Goal: Check status: Check status

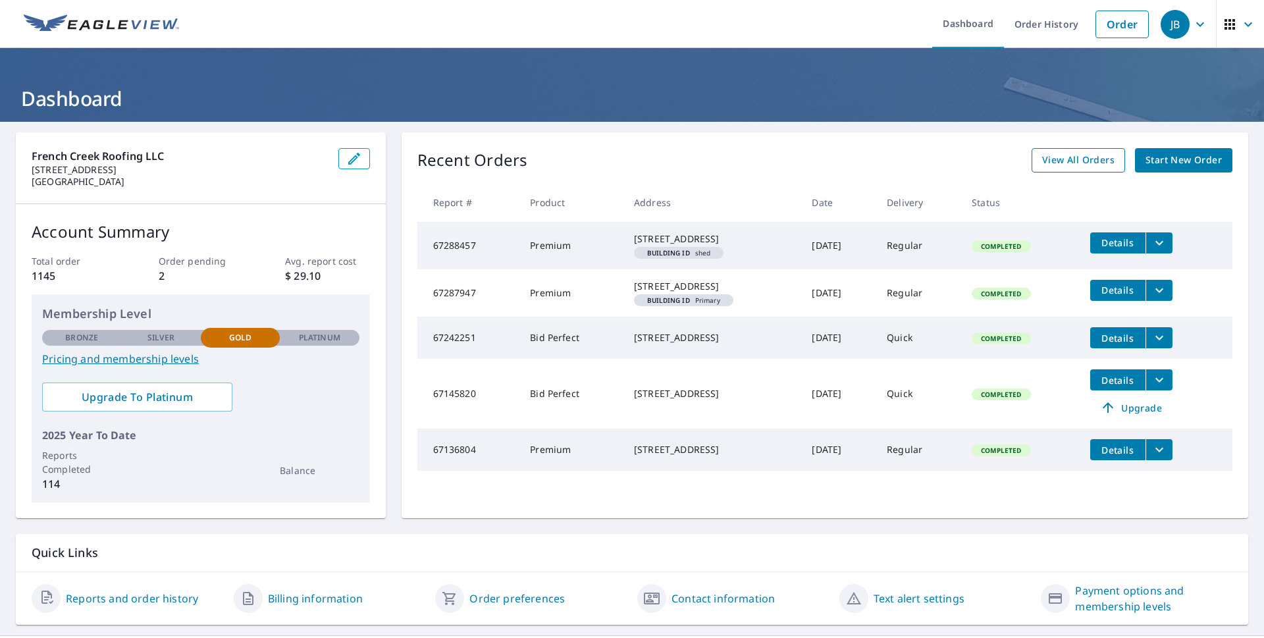
click at [1056, 157] on span "View All Orders" at bounding box center [1078, 160] width 72 height 16
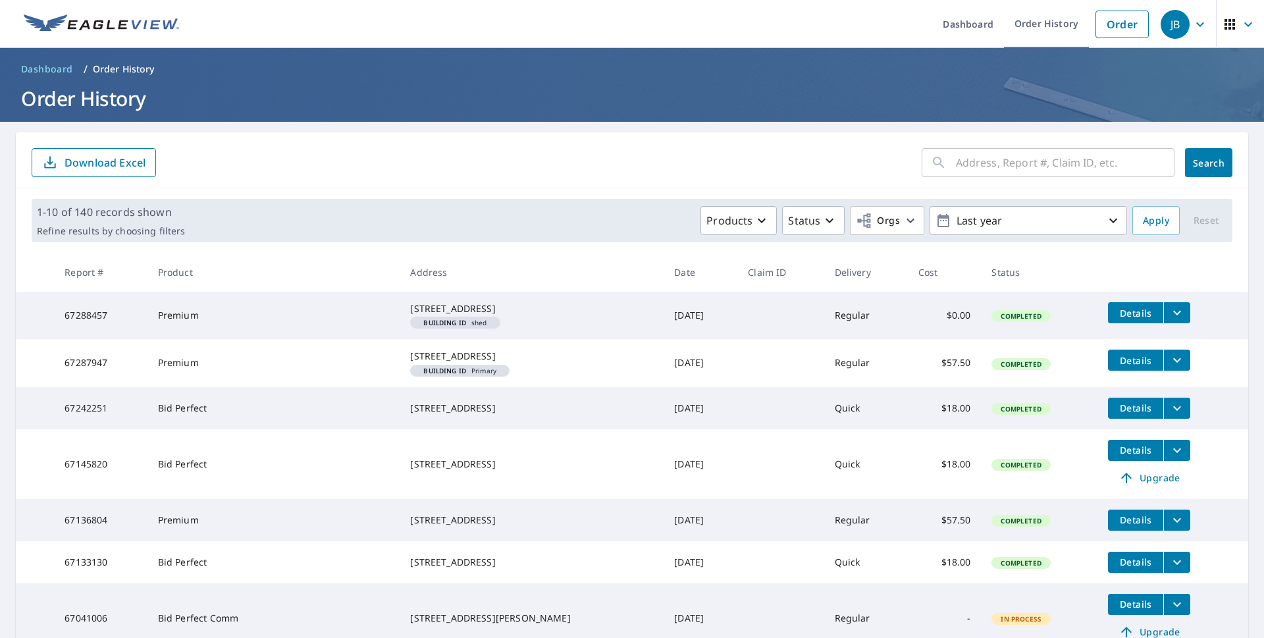
click at [1027, 159] on input "text" at bounding box center [1065, 162] width 219 height 37
type input "3755"
click button "Search" at bounding box center [1208, 162] width 47 height 29
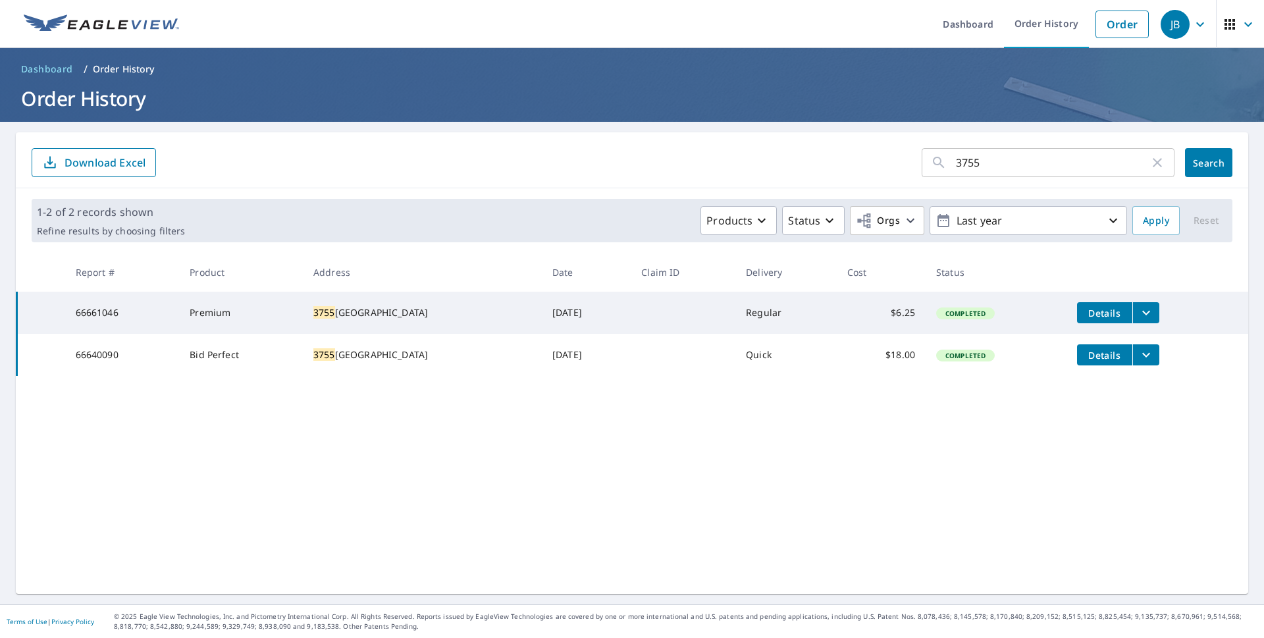
click at [1096, 320] on button "Details" at bounding box center [1104, 312] width 55 height 21
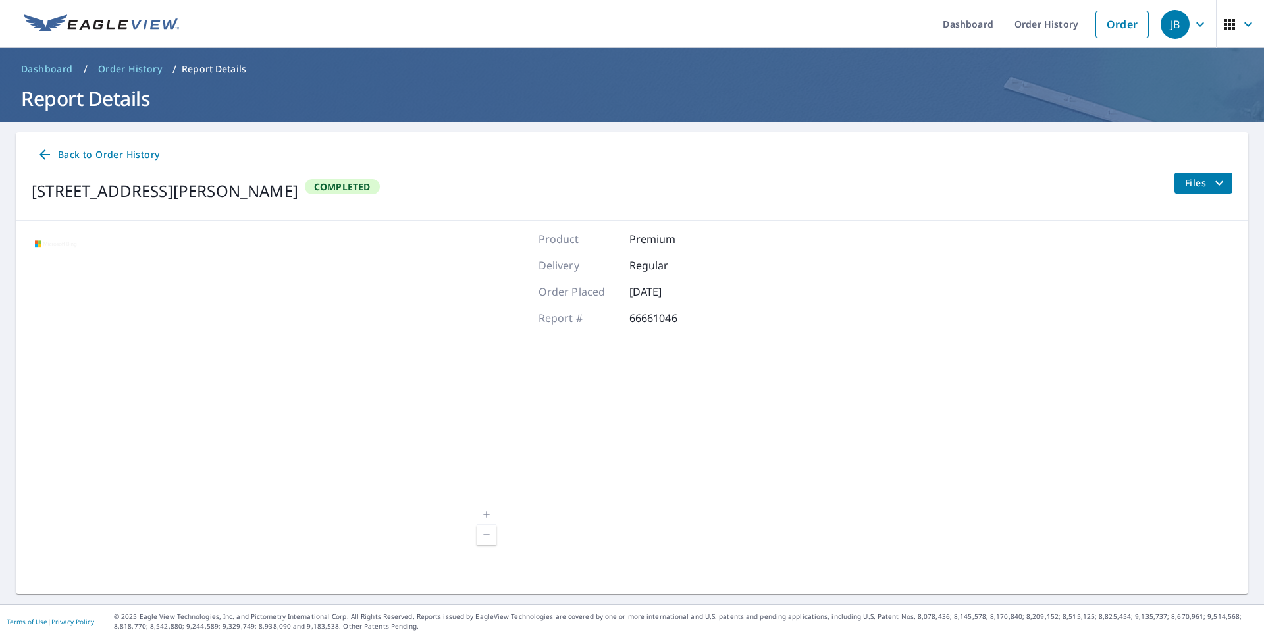
click at [1195, 181] on span "Files" at bounding box center [1206, 183] width 42 height 16
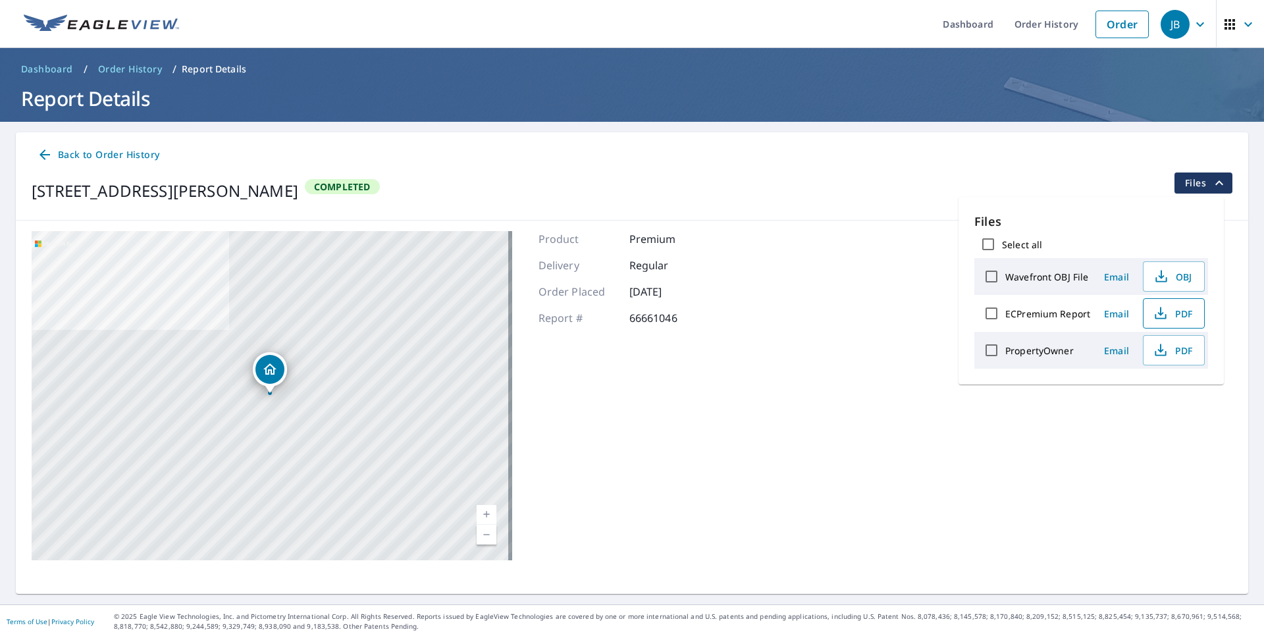
click at [1162, 319] on icon "button" at bounding box center [1160, 313] width 16 height 16
